Goal: Navigation & Orientation: Find specific page/section

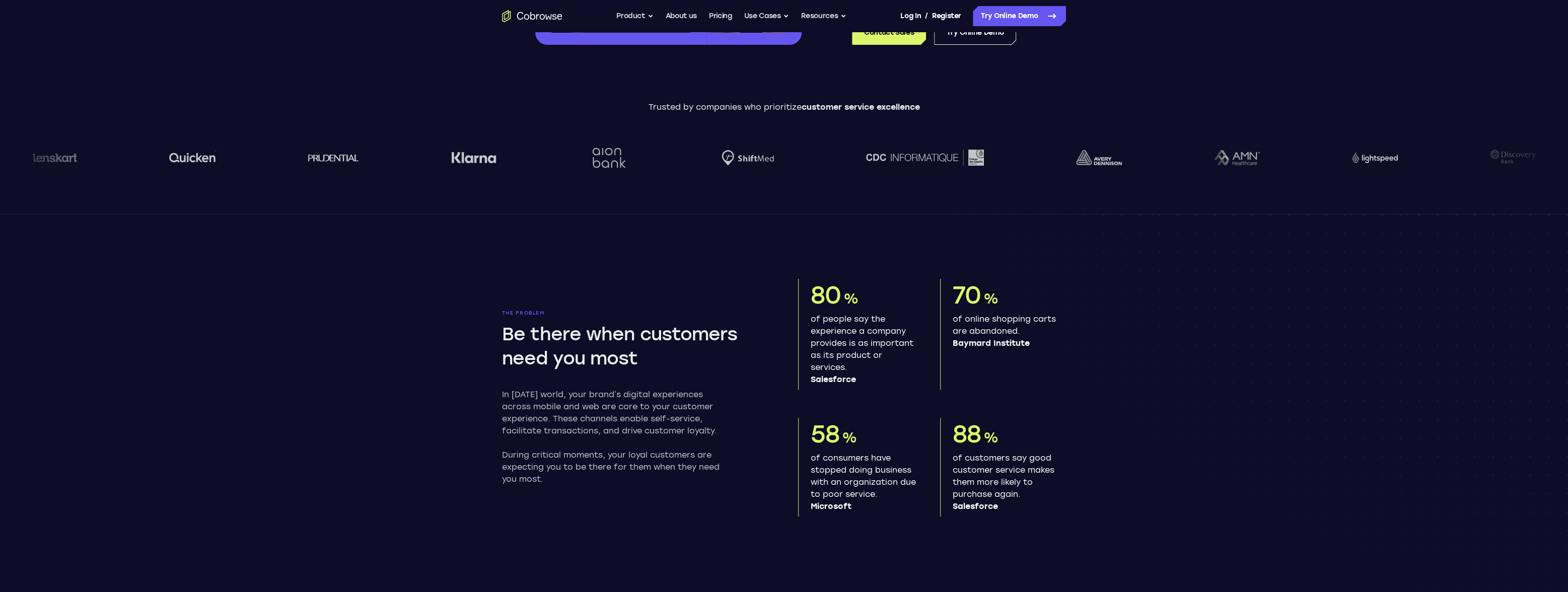
scroll to position [299, 0]
click at [819, 12] on button "Resources" at bounding box center [824, 16] width 45 height 20
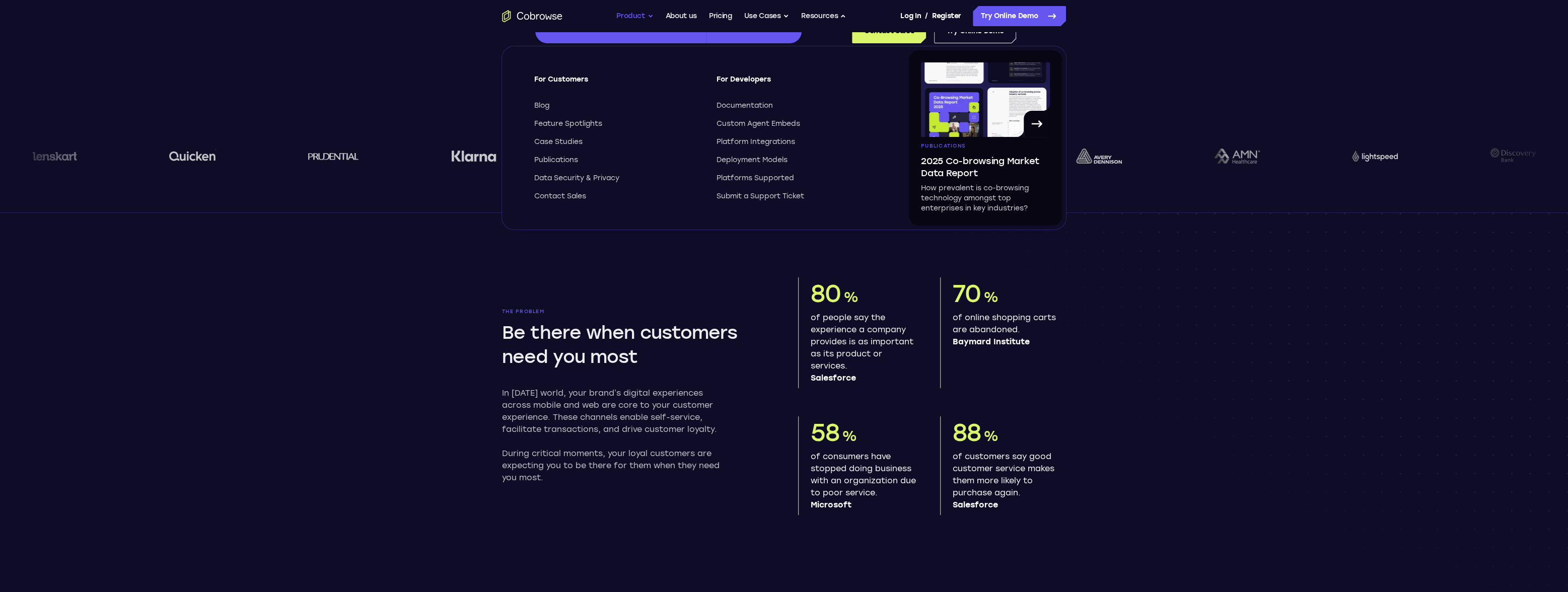
click at [637, 13] on button "Product" at bounding box center [635, 16] width 37 height 20
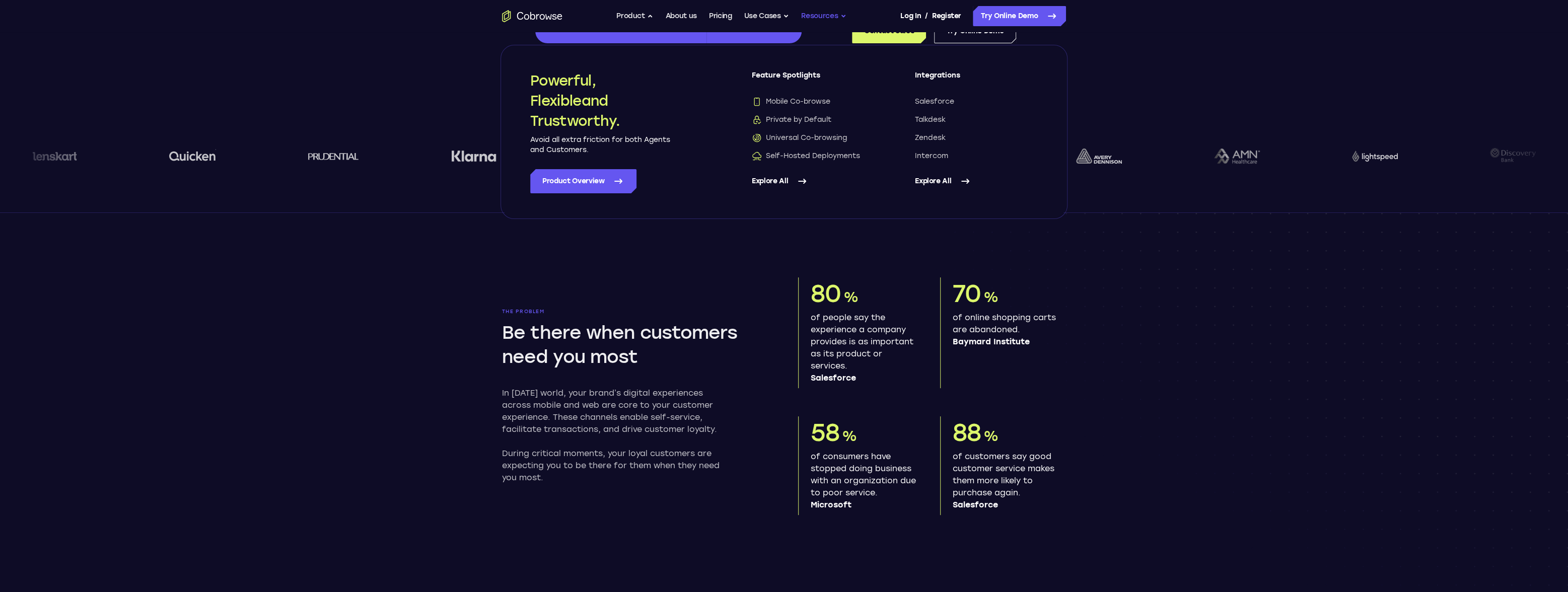
click at [824, 21] on button "Resources" at bounding box center [824, 16] width 45 height 20
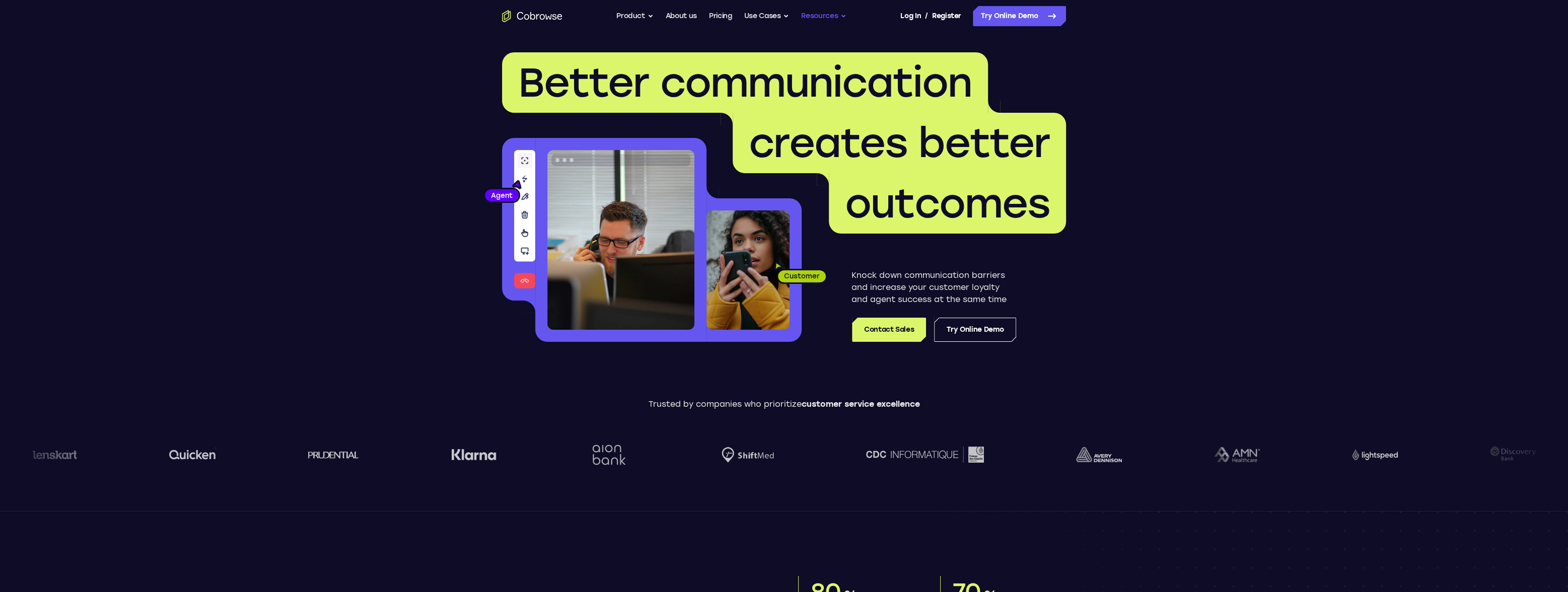
click at [833, 19] on button "Resources" at bounding box center [824, 16] width 45 height 20
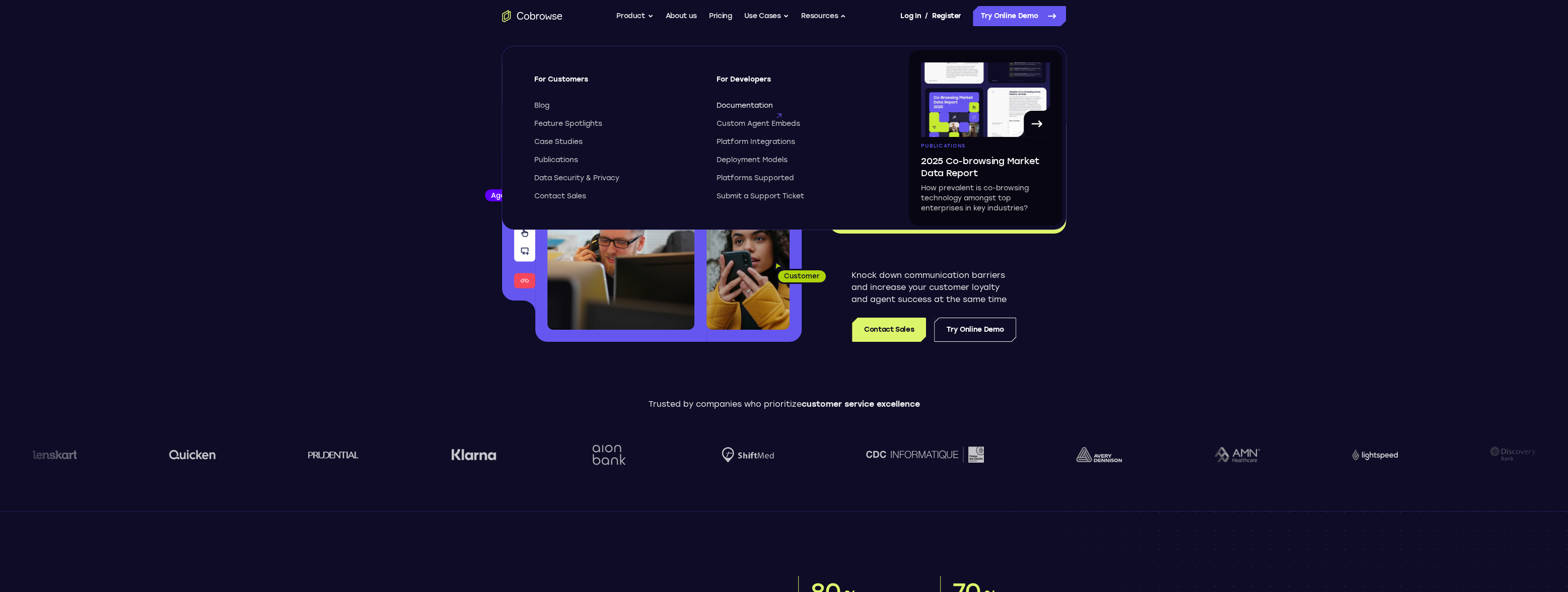
click at [758, 105] on span "Documentation" at bounding box center [744, 105] width 57 height 10
